Goal: Transaction & Acquisition: Purchase product/service

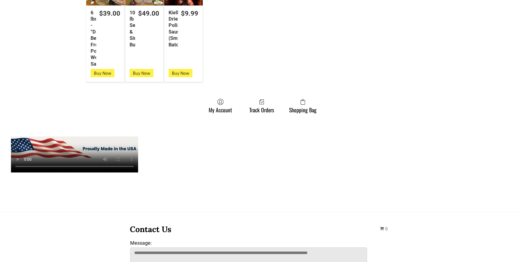
scroll to position [1564, 0]
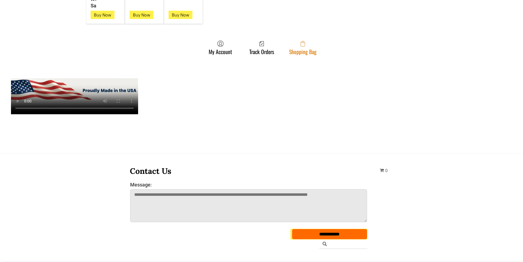
click at [293, 46] on span at bounding box center [302, 43] width 27 height 7
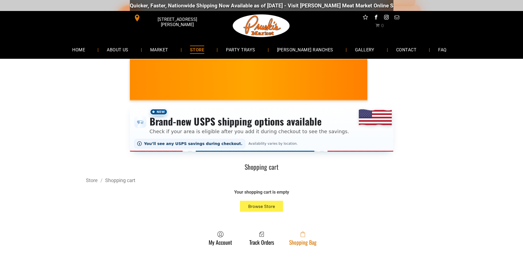
click at [292, 236] on span at bounding box center [302, 234] width 27 height 7
click at [287, 238] on link "Shopping Bag" at bounding box center [302, 238] width 33 height 15
click at [308, 237] on span at bounding box center [302, 234] width 27 height 7
